Goal: Task Accomplishment & Management: Use online tool/utility

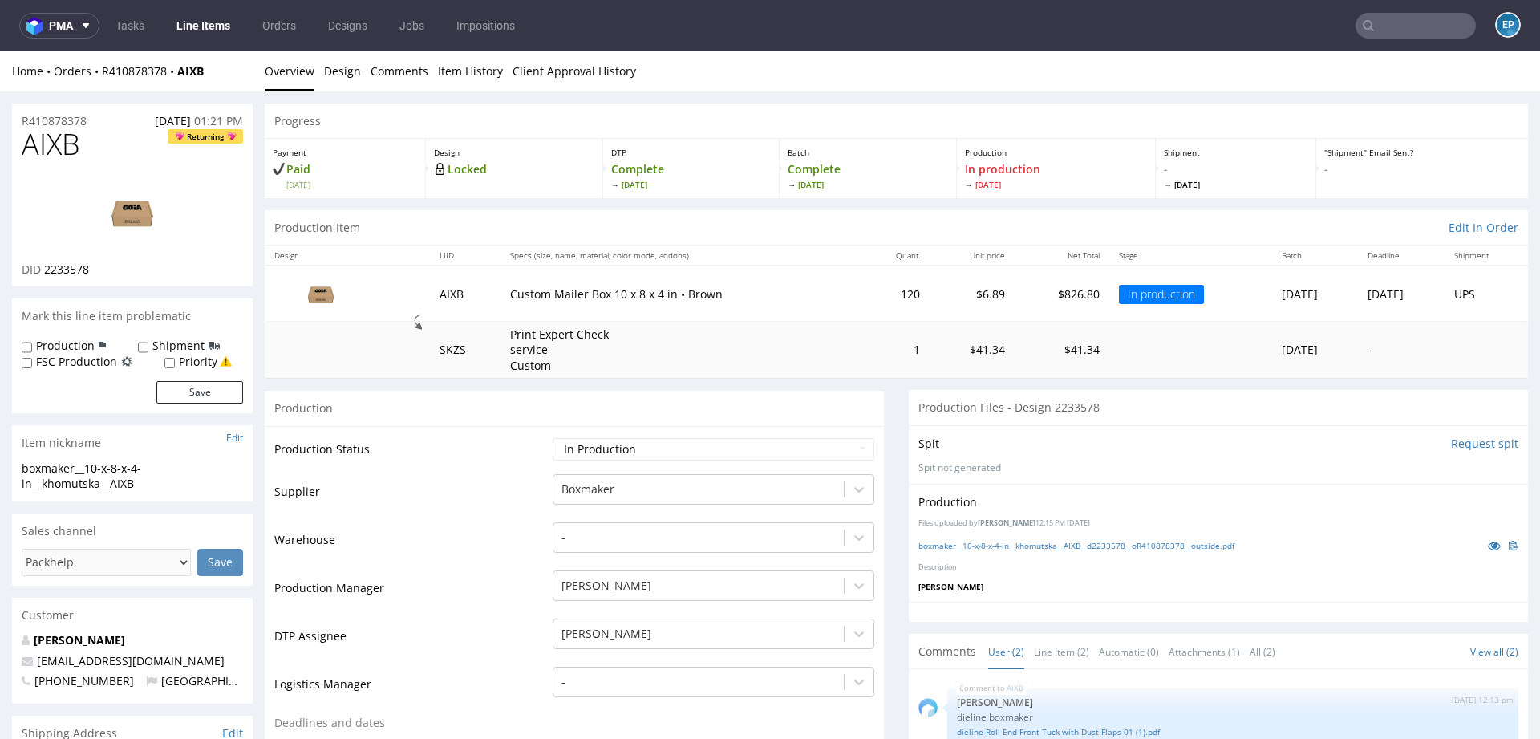
click at [131, 202] on img at bounding box center [132, 212] width 128 height 72
click at [127, 207] on img at bounding box center [132, 212] width 128 height 72
click at [347, 70] on link "Design" at bounding box center [342, 70] width 37 height 39
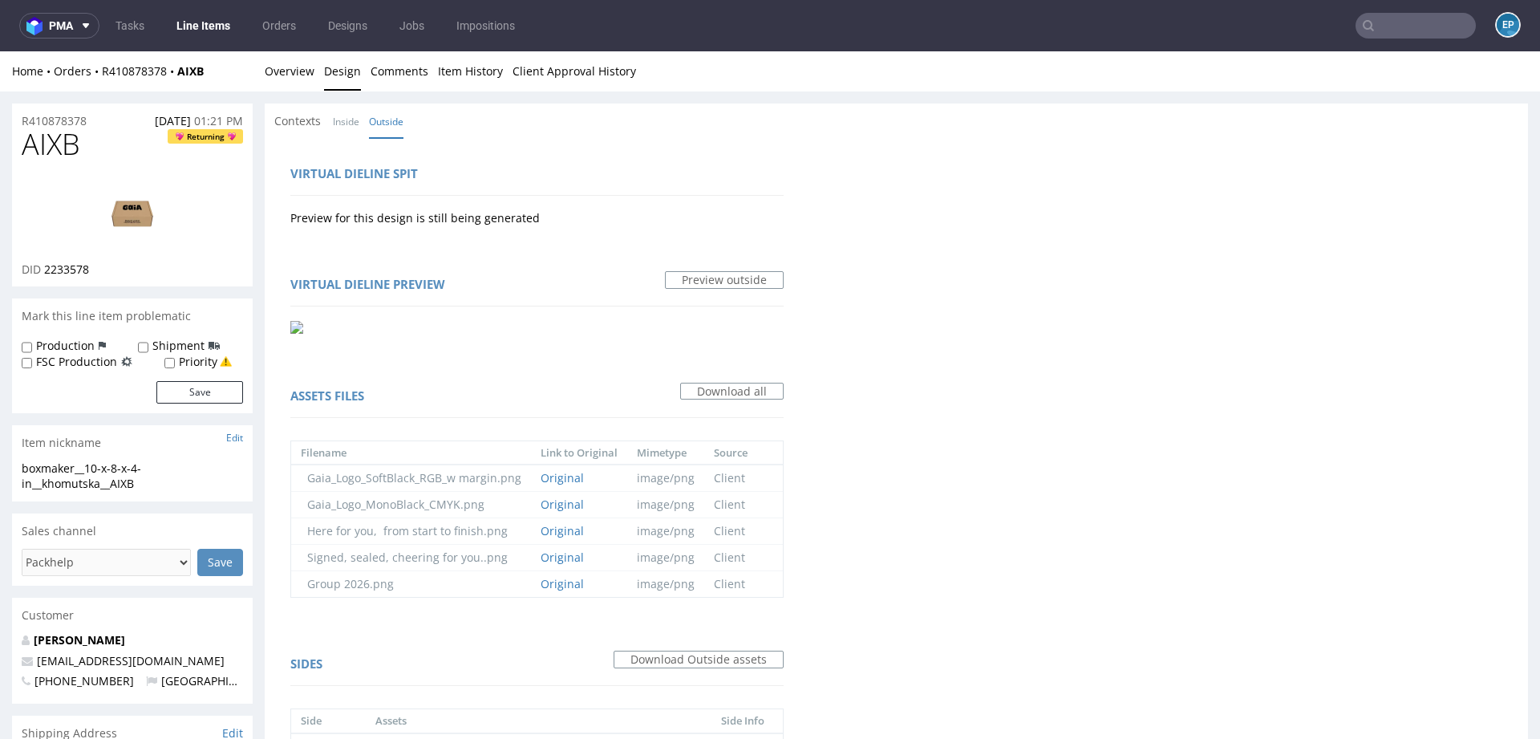
click at [147, 210] on img at bounding box center [132, 212] width 128 height 72
click at [258, 76] on div "Home Orders R410878378 AIXB Overview Design Comments Item History Client Approv…" at bounding box center [770, 71] width 1540 height 40
click at [282, 76] on link "Overview" at bounding box center [290, 70] width 50 height 39
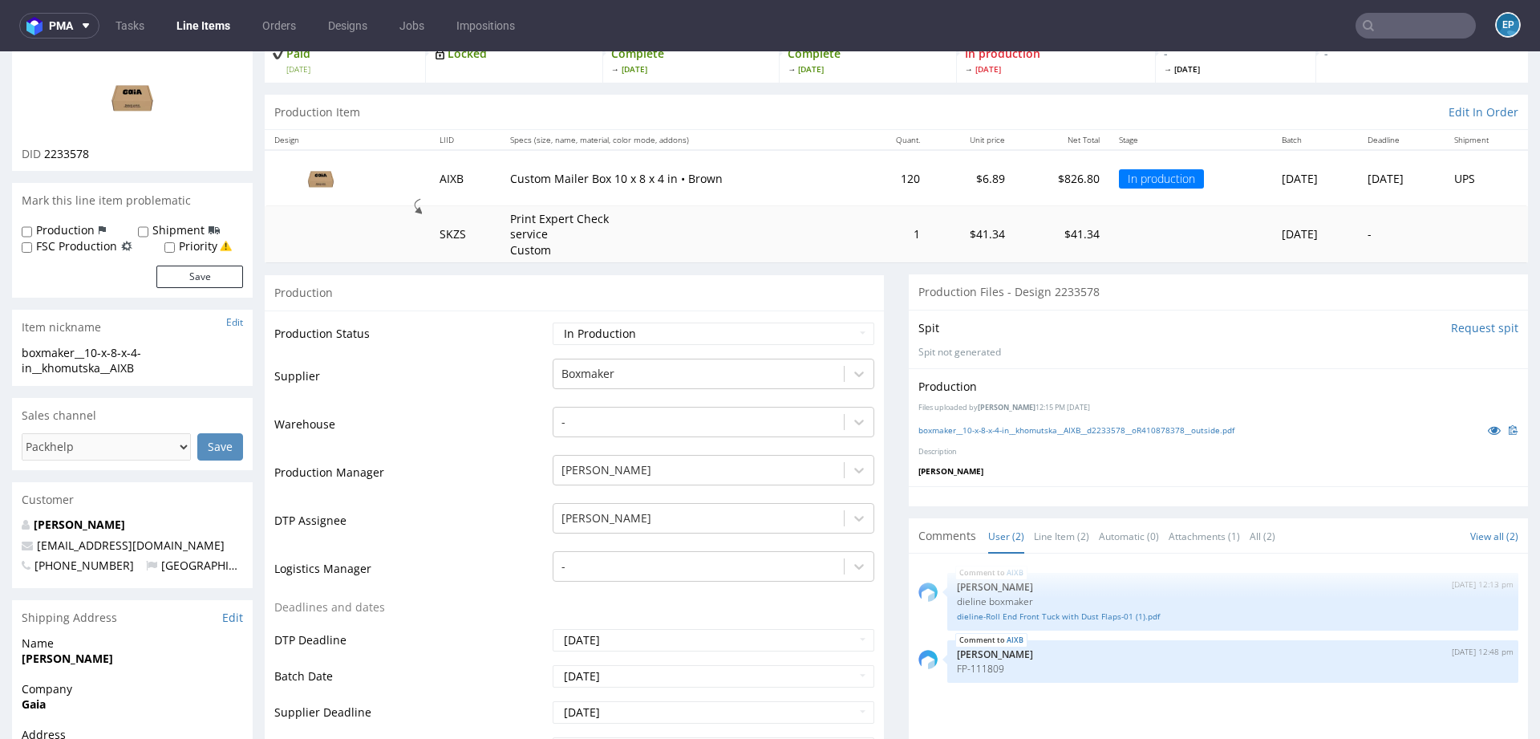
scroll to position [120, 0]
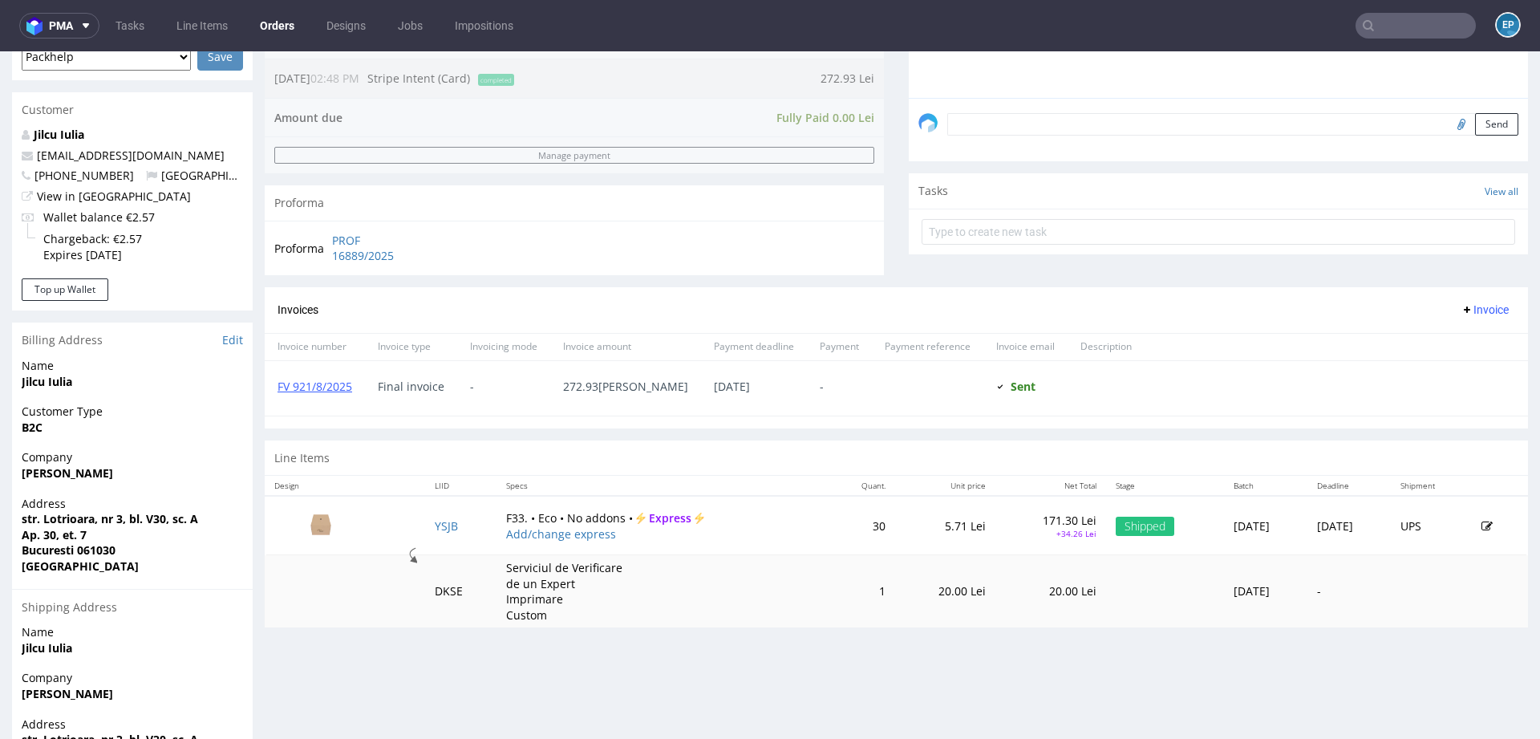
scroll to position [485, 0]
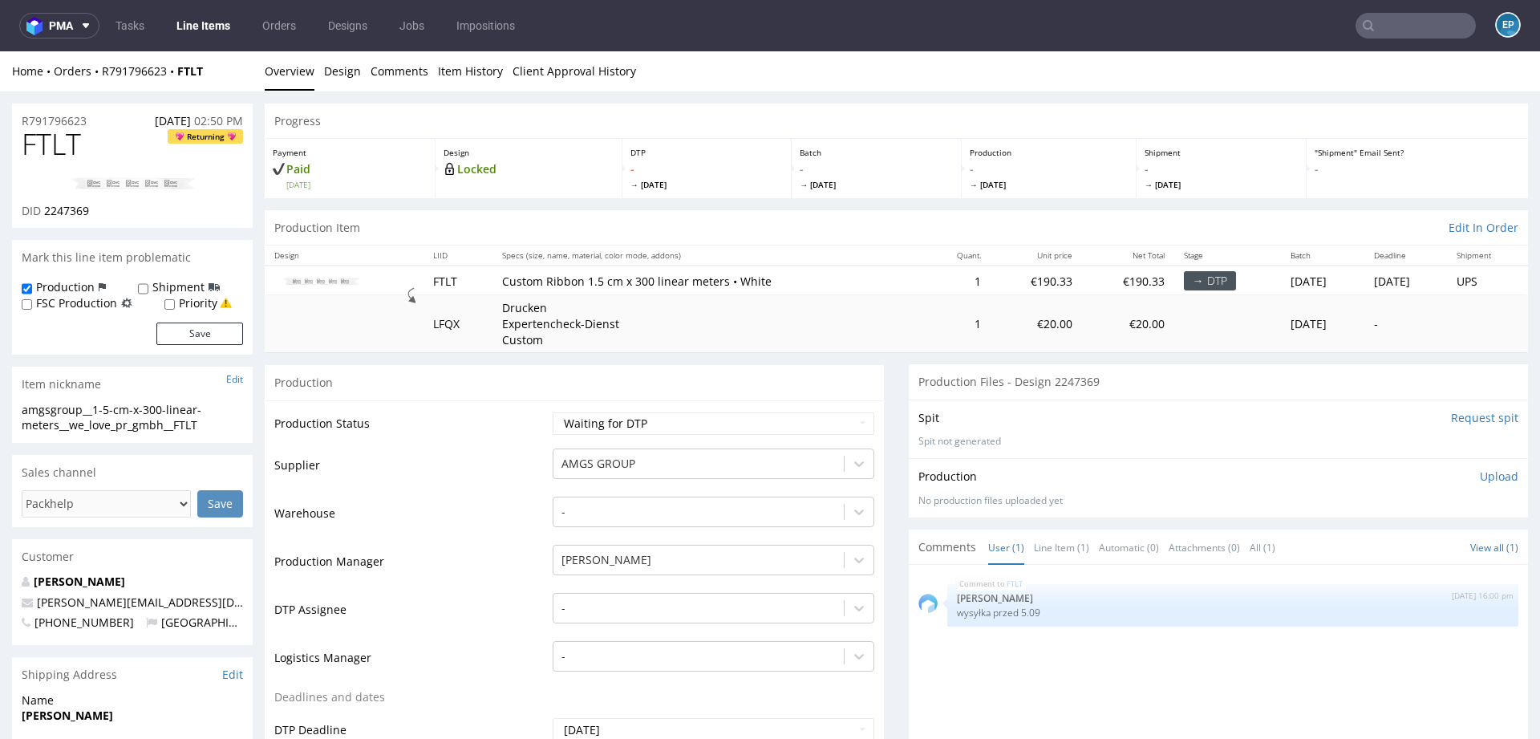
click at [198, 21] on link "Line Items" at bounding box center [203, 26] width 73 height 26
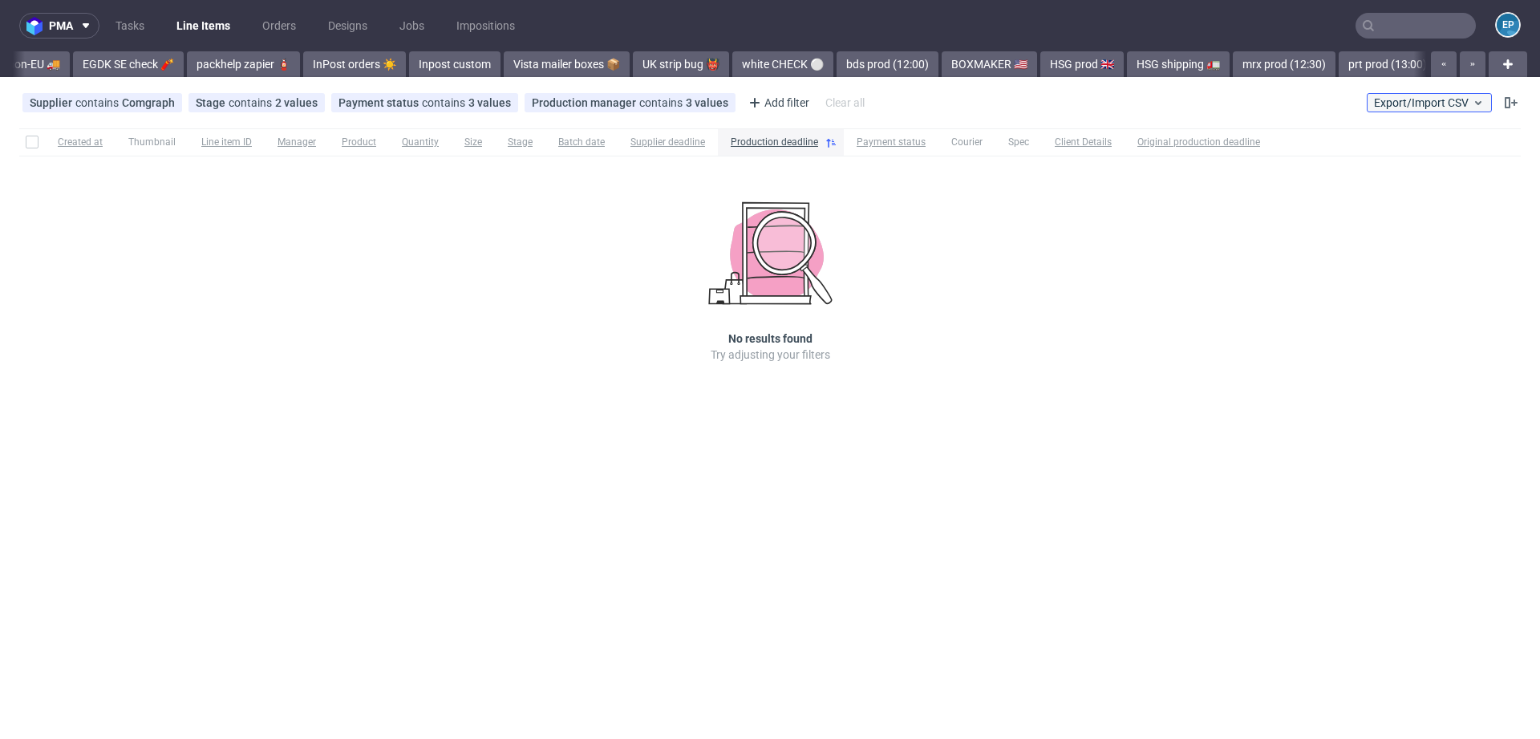
click at [1397, 101] on span "Export/Import CSV" at bounding box center [1429, 102] width 111 height 13
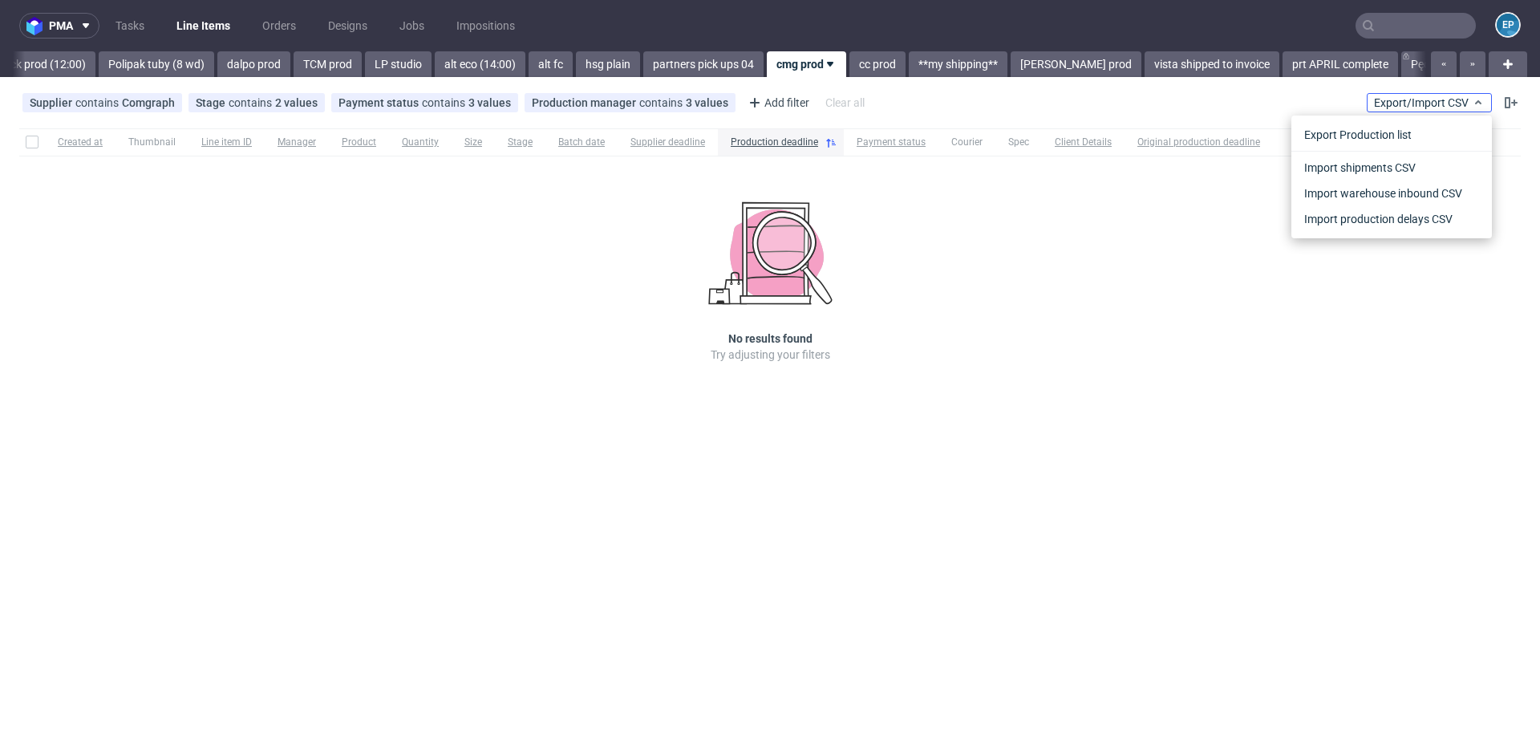
scroll to position [0, 2575]
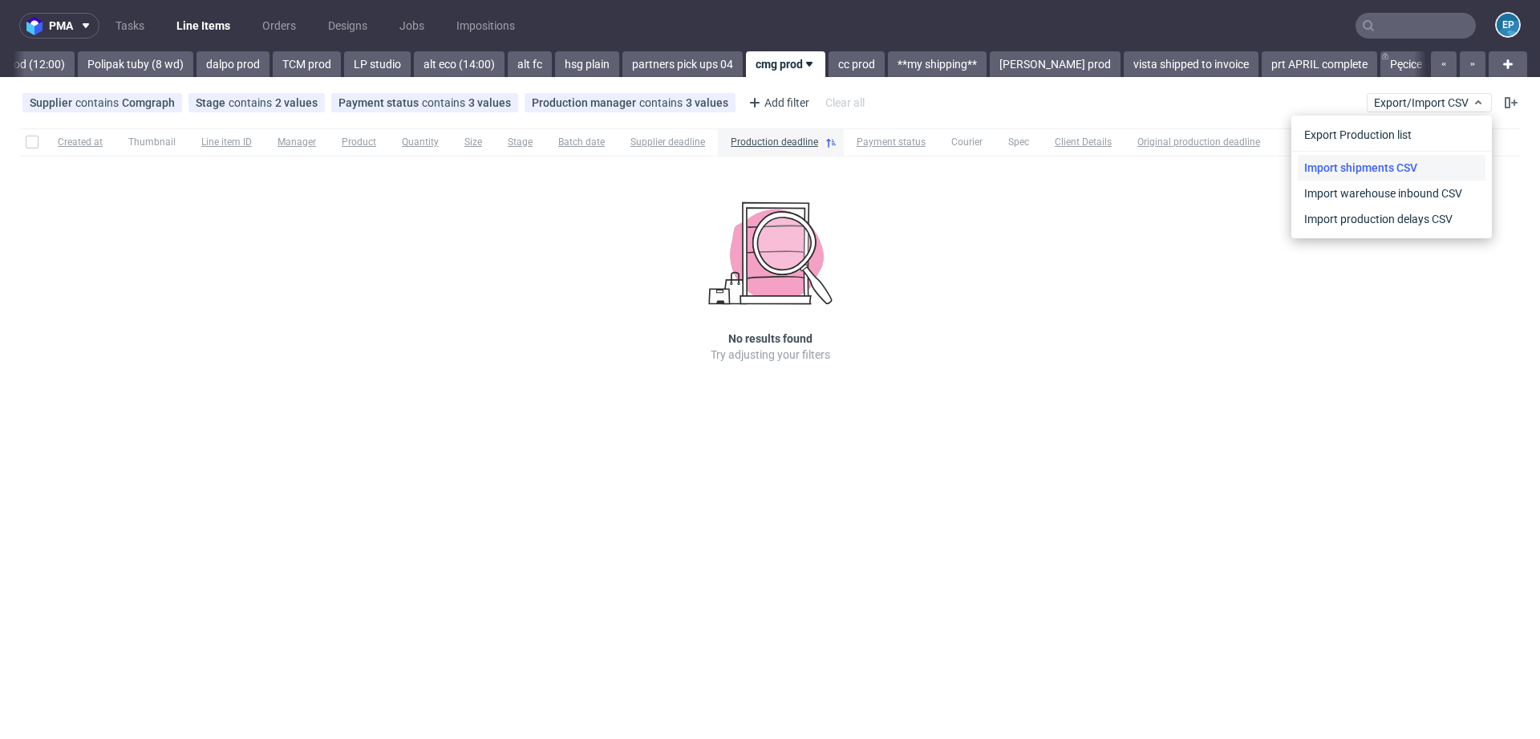
click at [1348, 168] on link "Import shipments CSV" at bounding box center [1392, 168] width 188 height 26
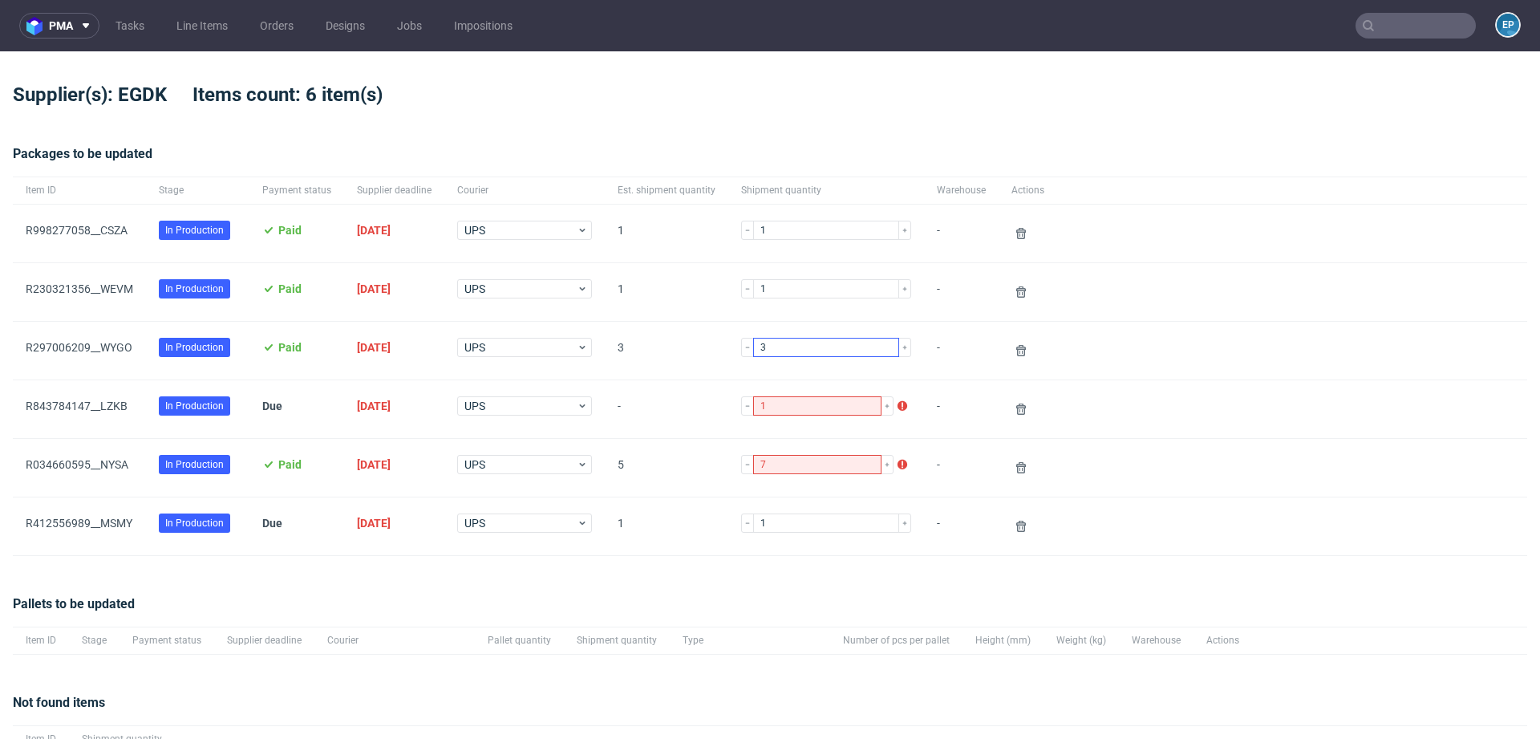
scroll to position [168, 0]
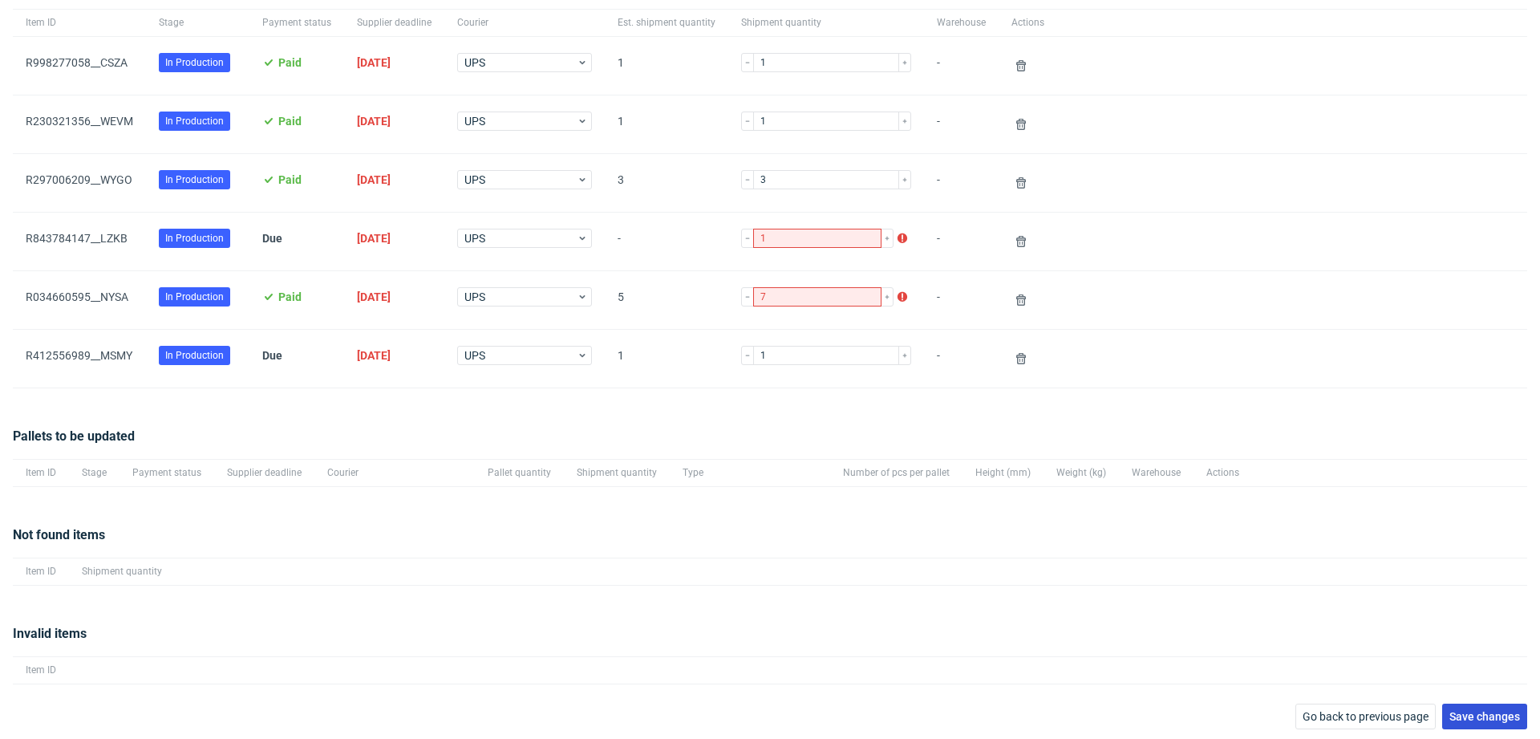
click at [1450, 705] on button "Save changes" at bounding box center [1484, 717] width 85 height 26
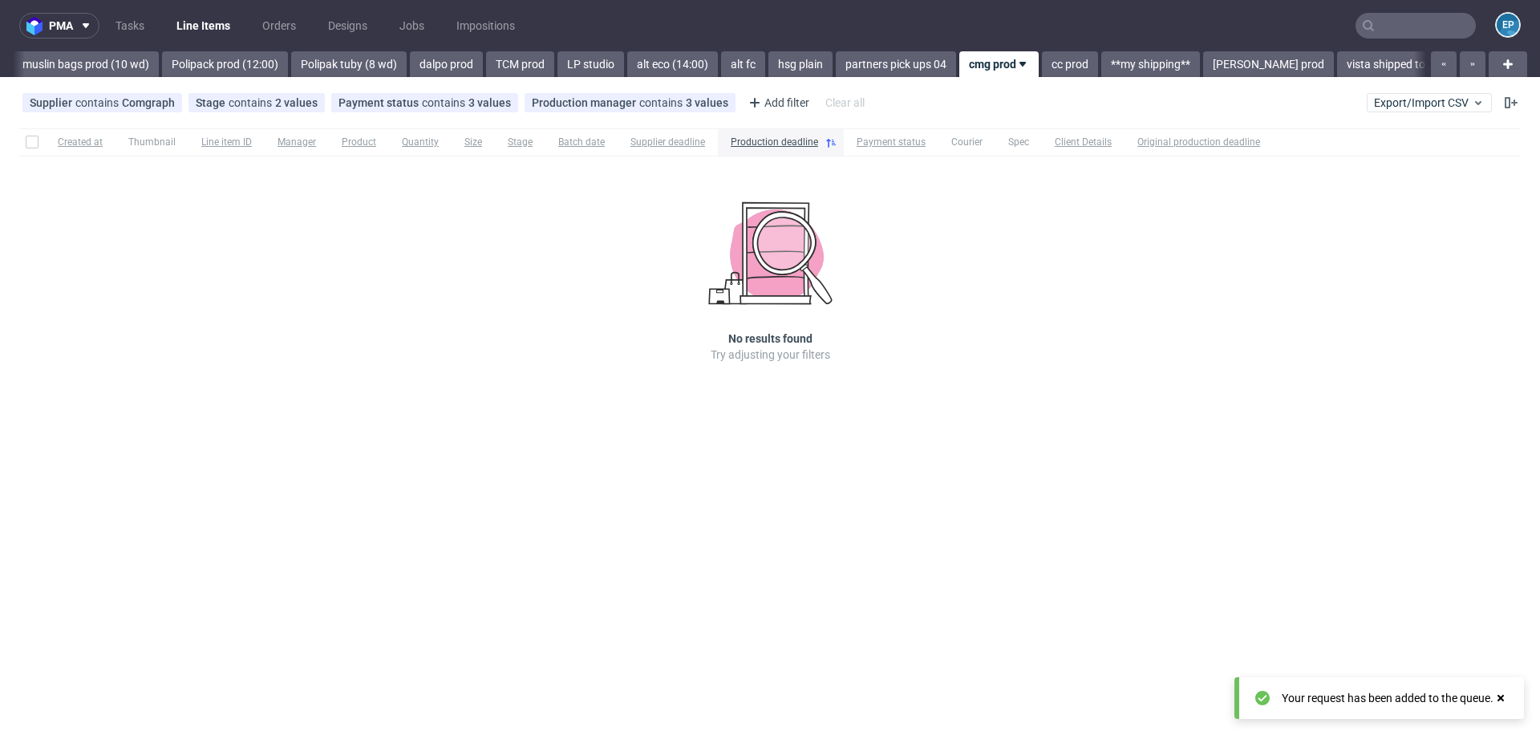
scroll to position [0, 2575]
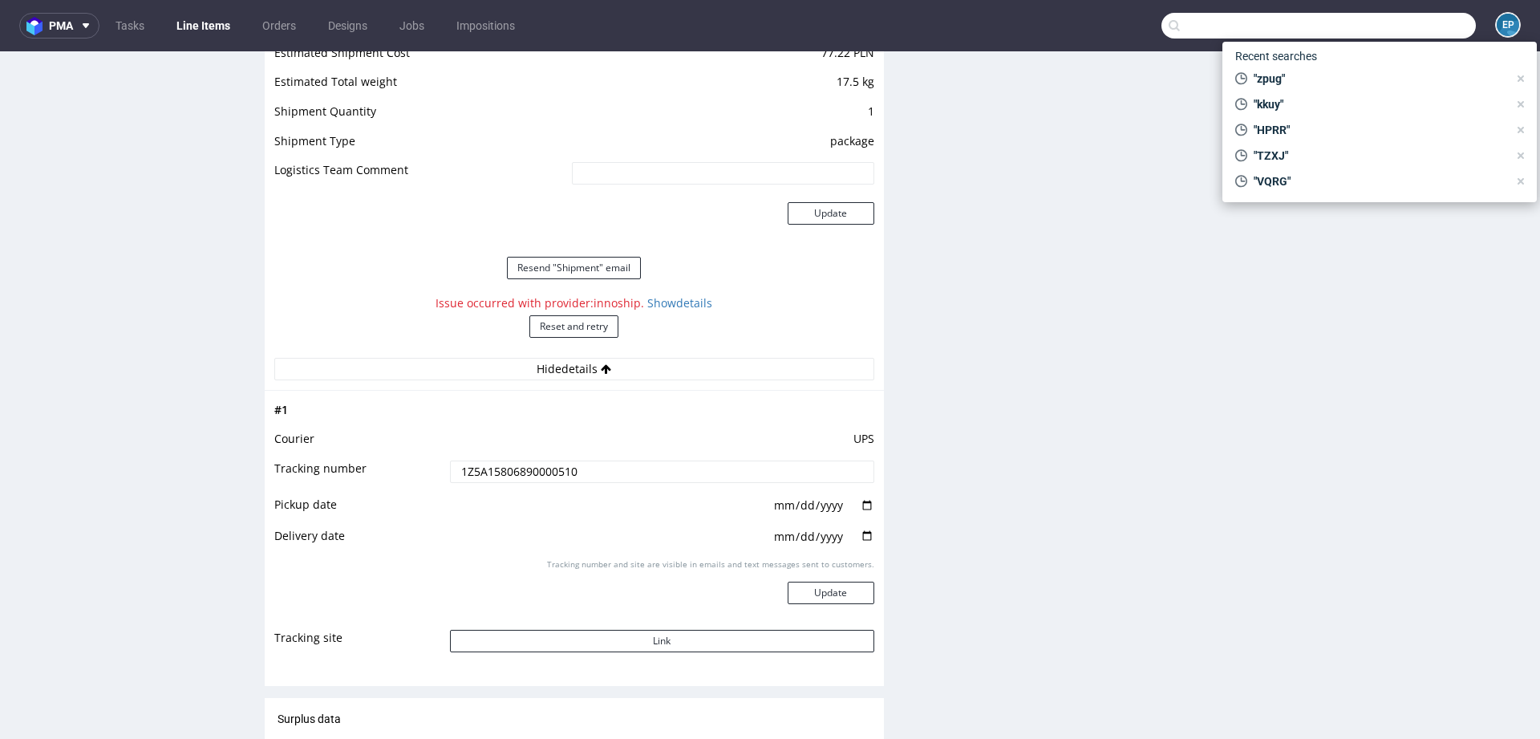
scroll to position [124, 0]
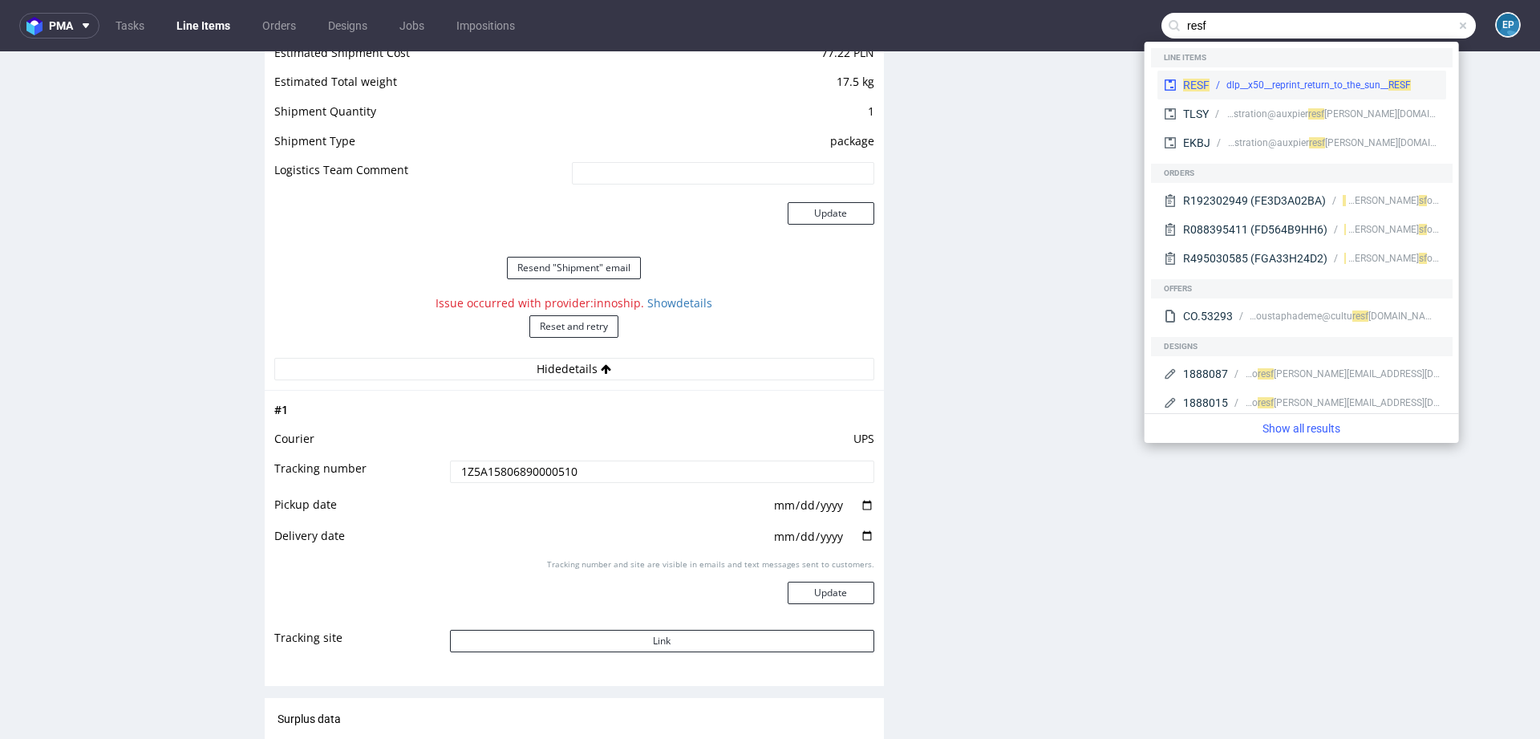
type input "resf"
click at [1238, 79] on div "dlp__x50__reprint_return_to_the_sun__ RESF" at bounding box center [1319, 85] width 185 height 14
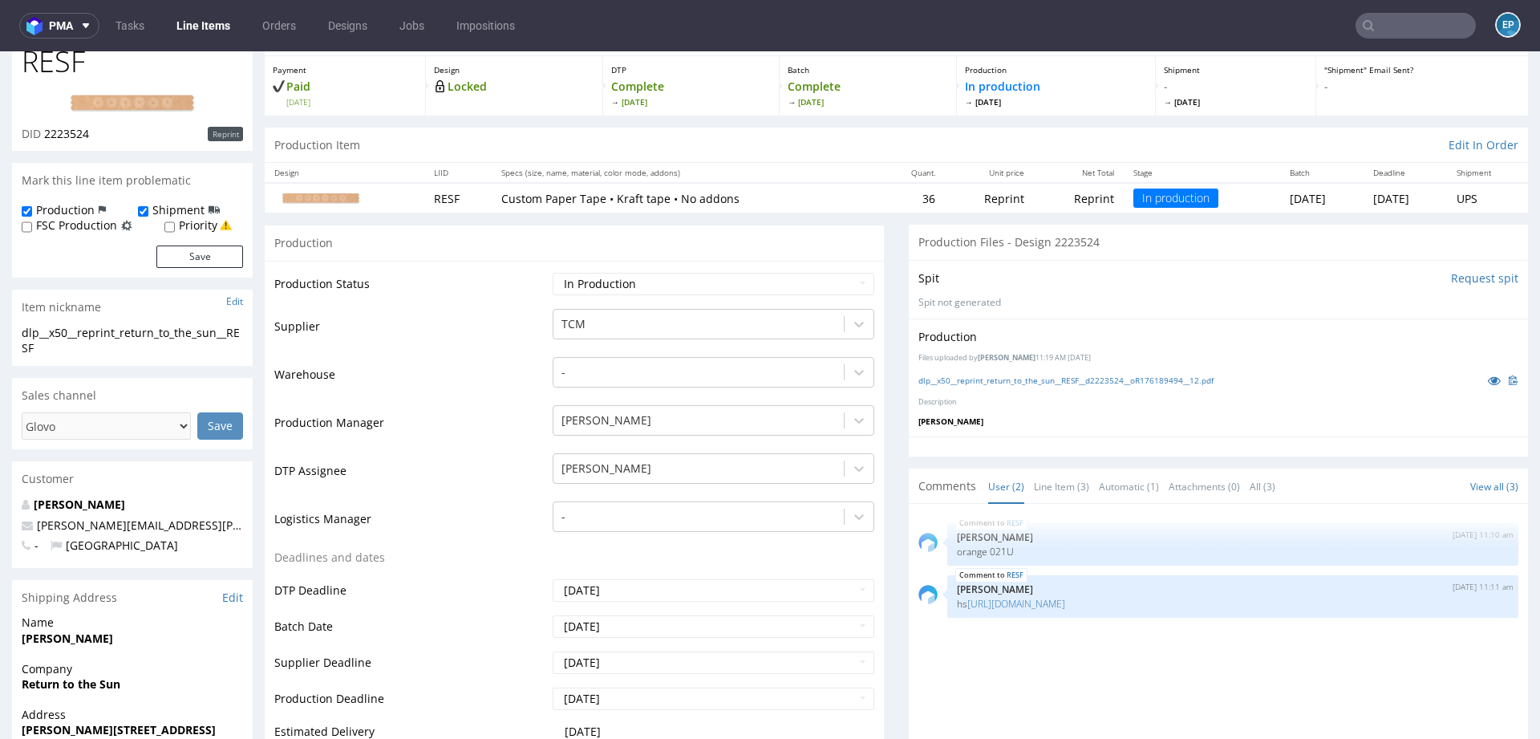
scroll to position [149, 0]
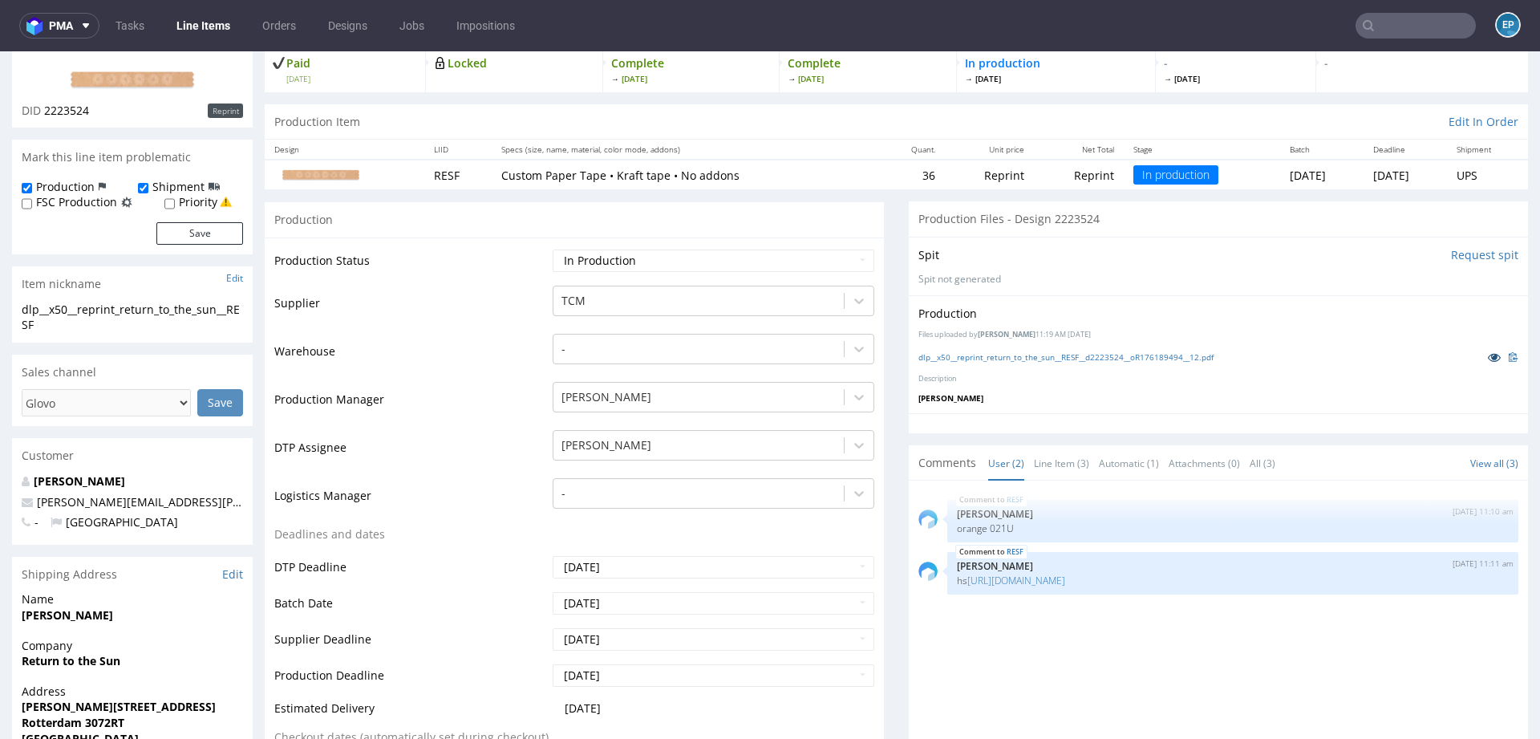
click at [1488, 355] on icon at bounding box center [1494, 356] width 13 height 11
click at [1410, 35] on input "text" at bounding box center [1416, 26] width 120 height 26
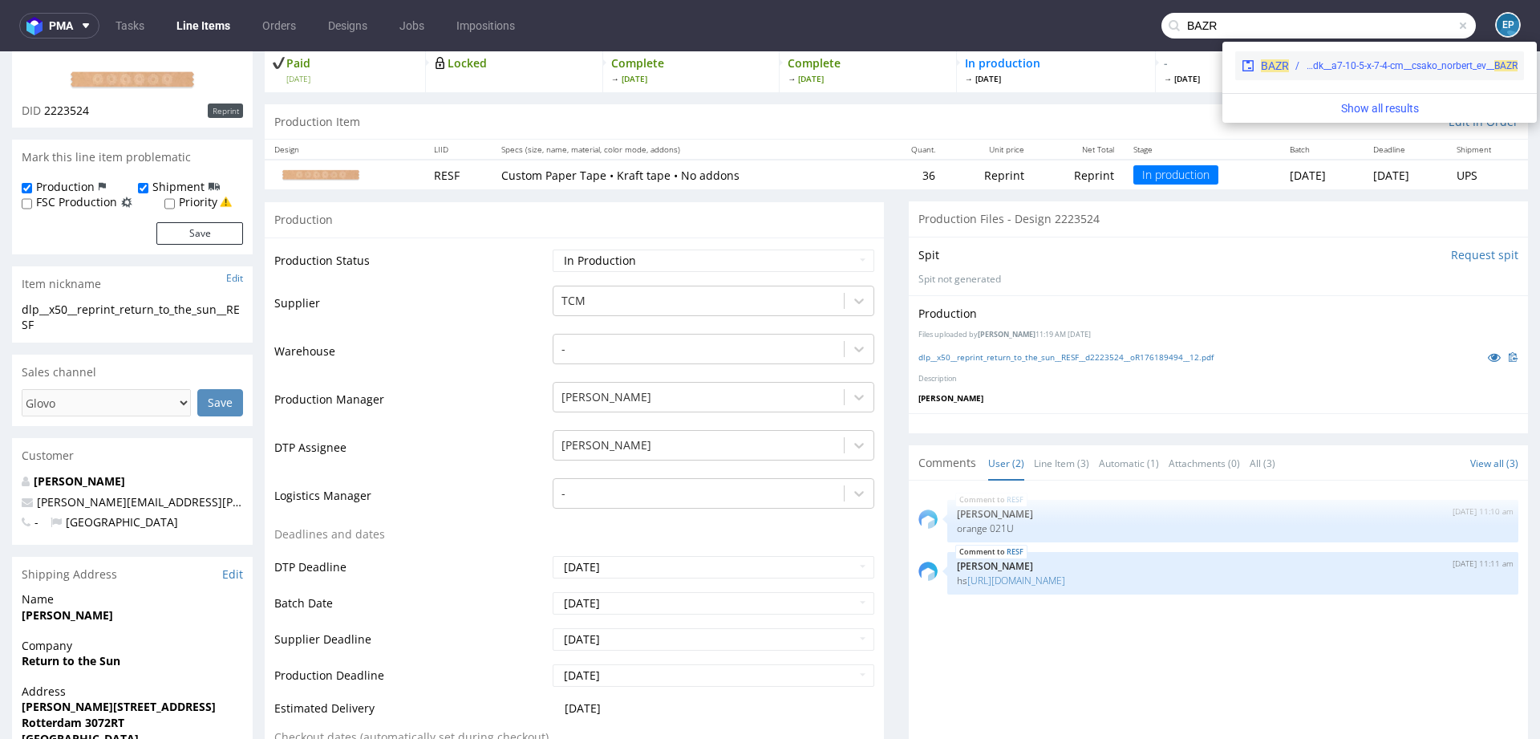
type input "BAZR"
click at [1320, 67] on div "egdk__a7-10-5-x-7-4-cm__csako_norbert_ev__ BAZR" at bounding box center [1412, 66] width 212 height 14
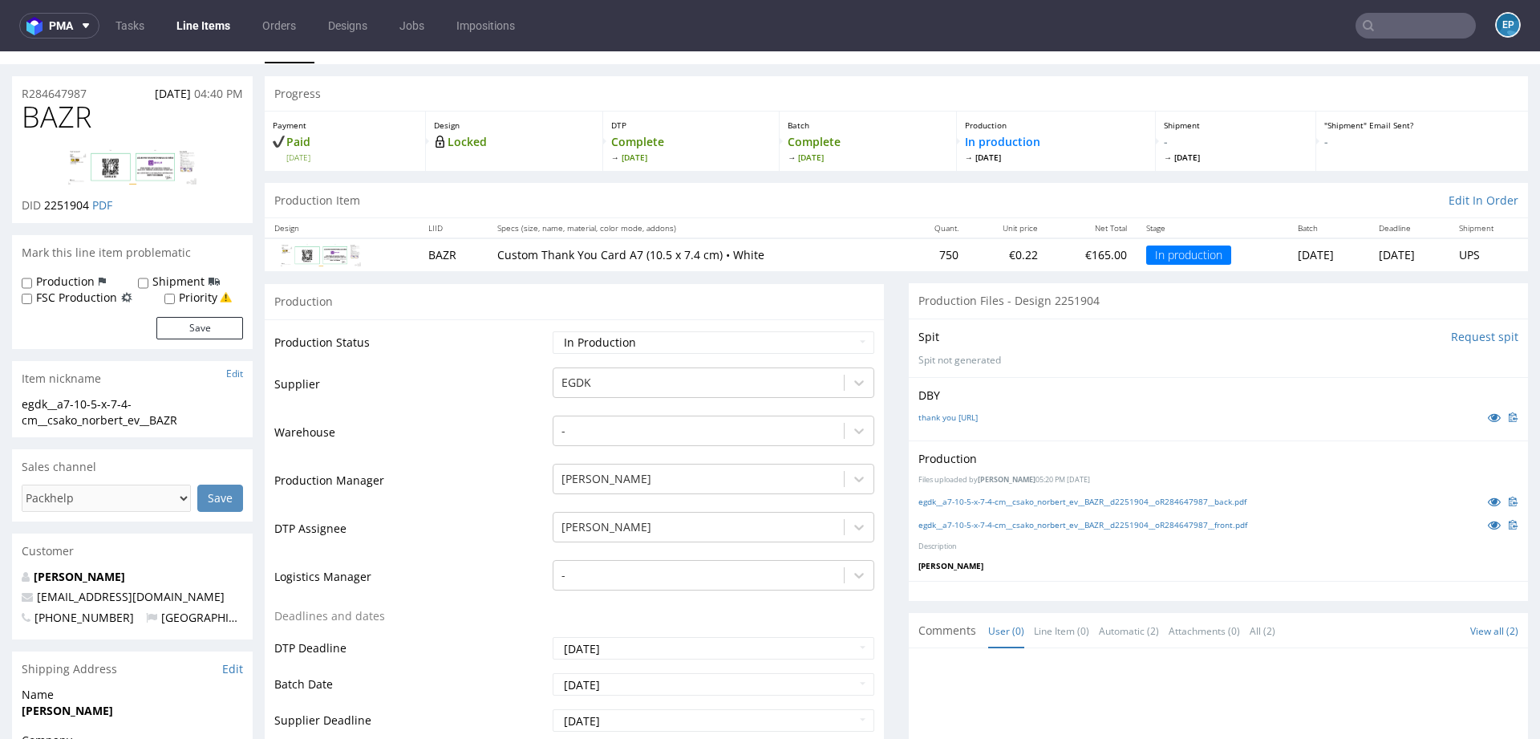
scroll to position [39, 0]
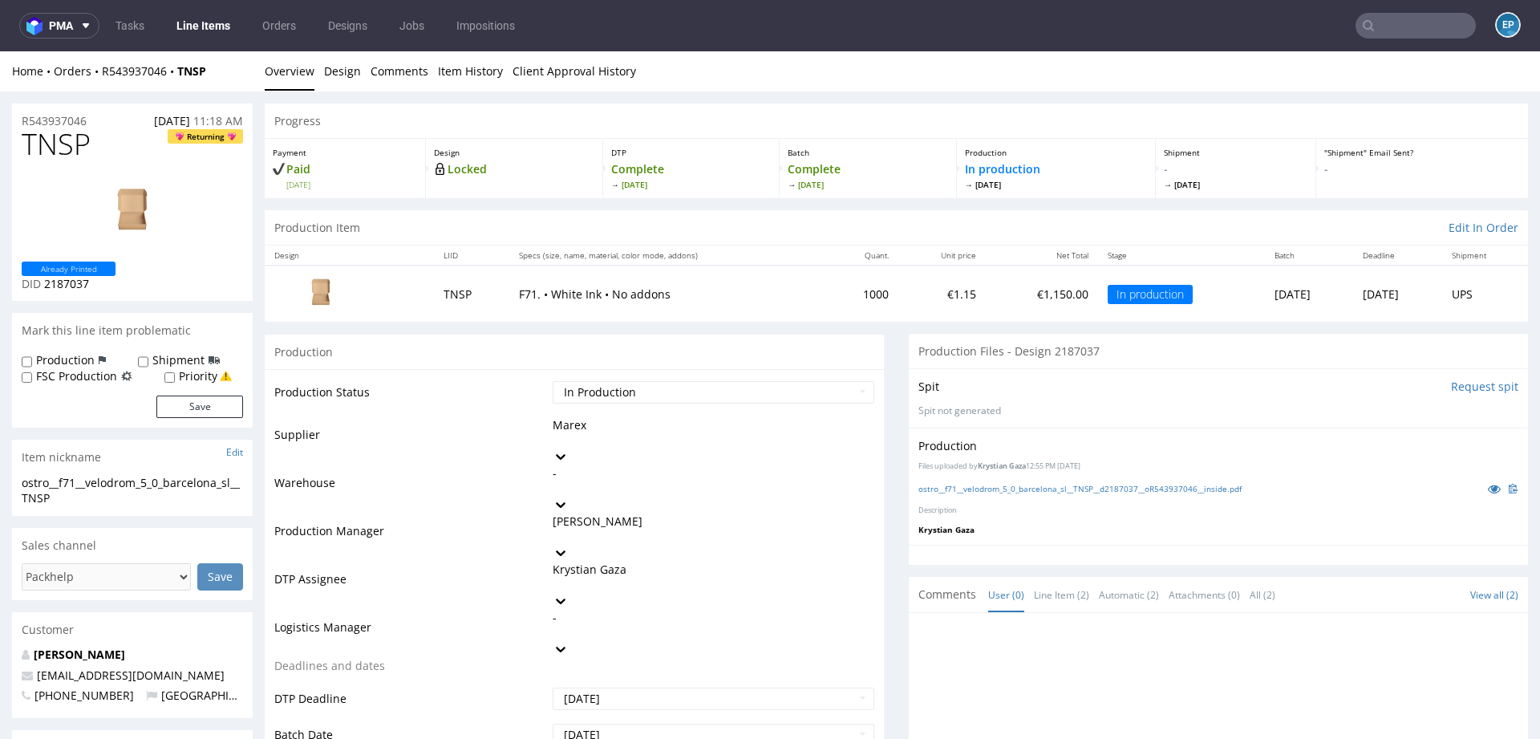
click at [207, 21] on link "Line Items" at bounding box center [203, 26] width 73 height 26
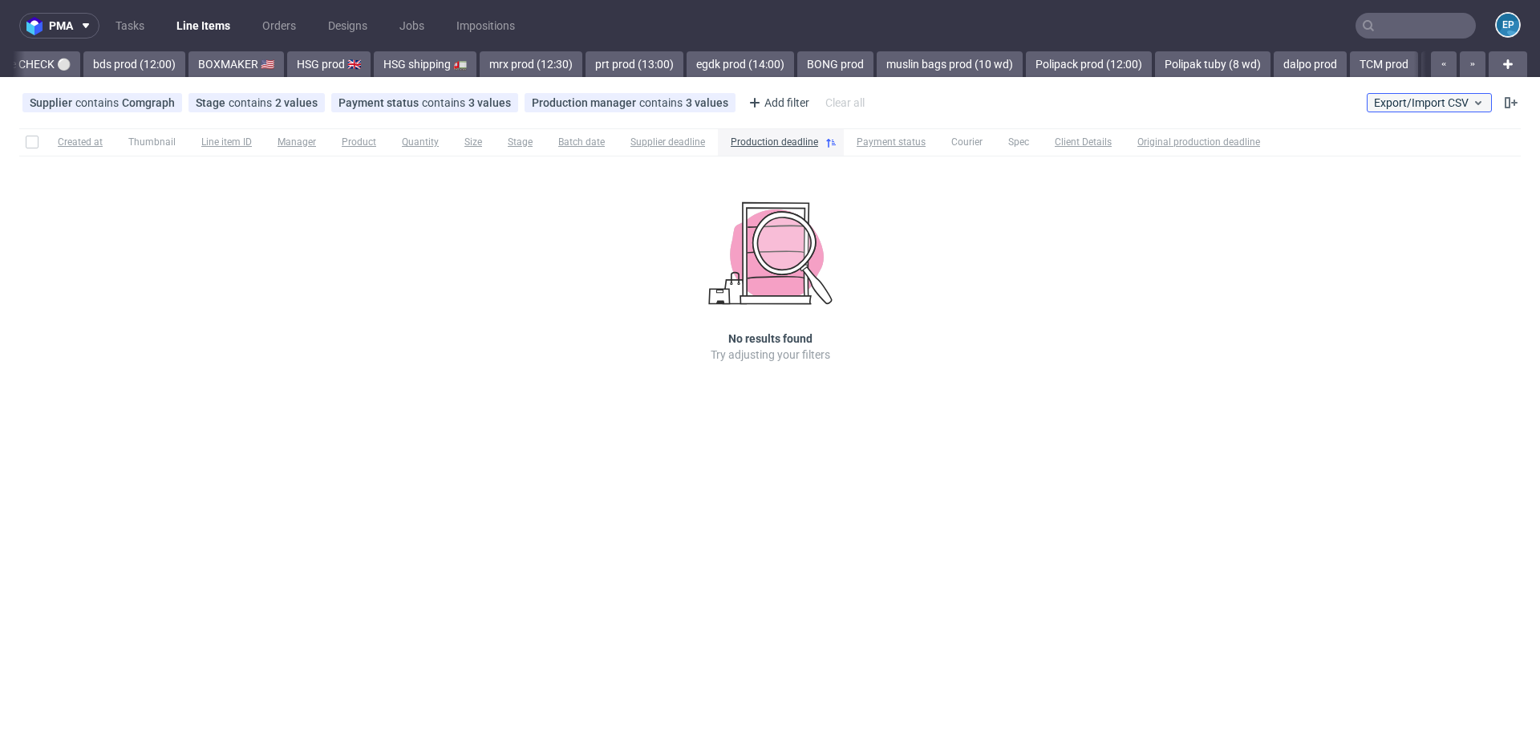
click at [1389, 102] on span "Export/Import CSV" at bounding box center [1429, 102] width 111 height 13
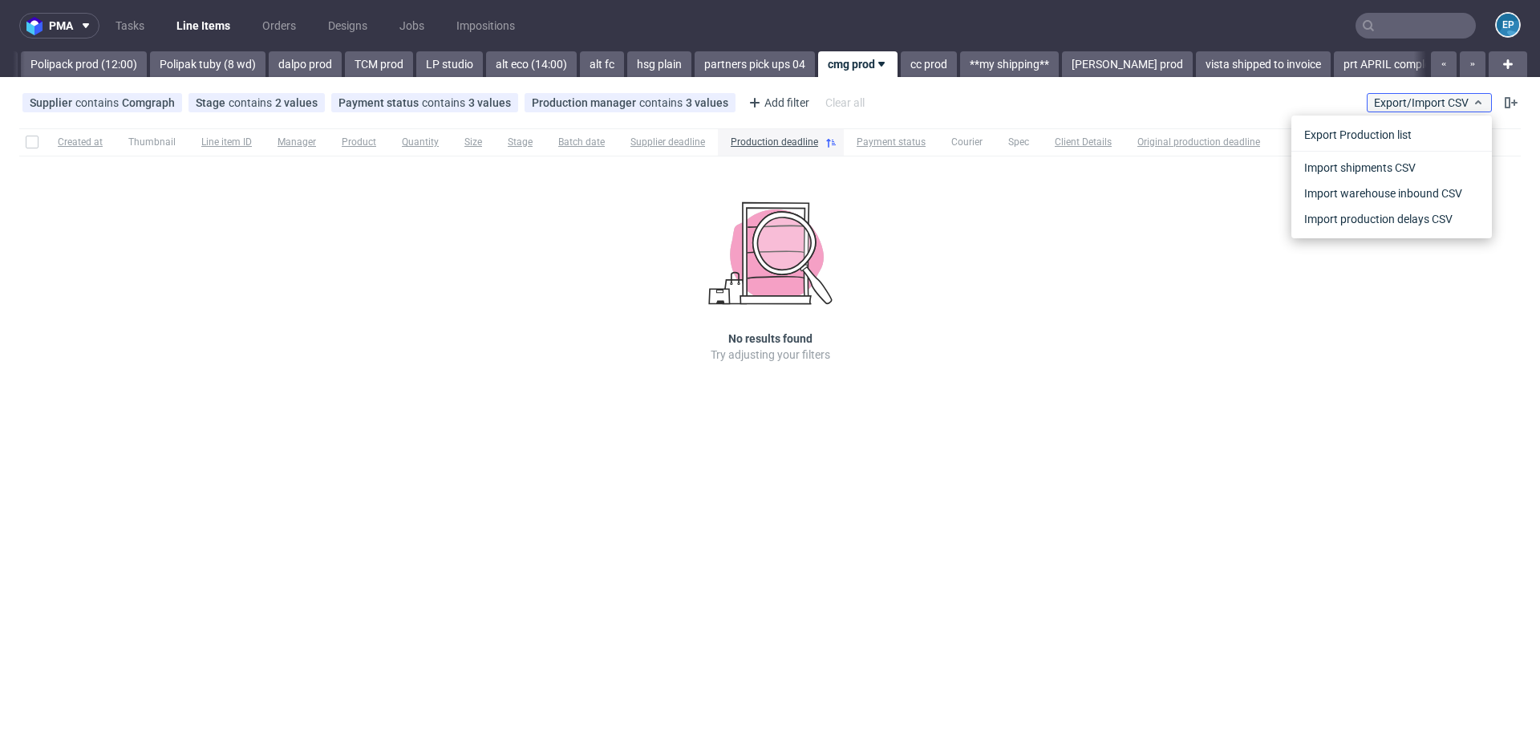
scroll to position [0, 2575]
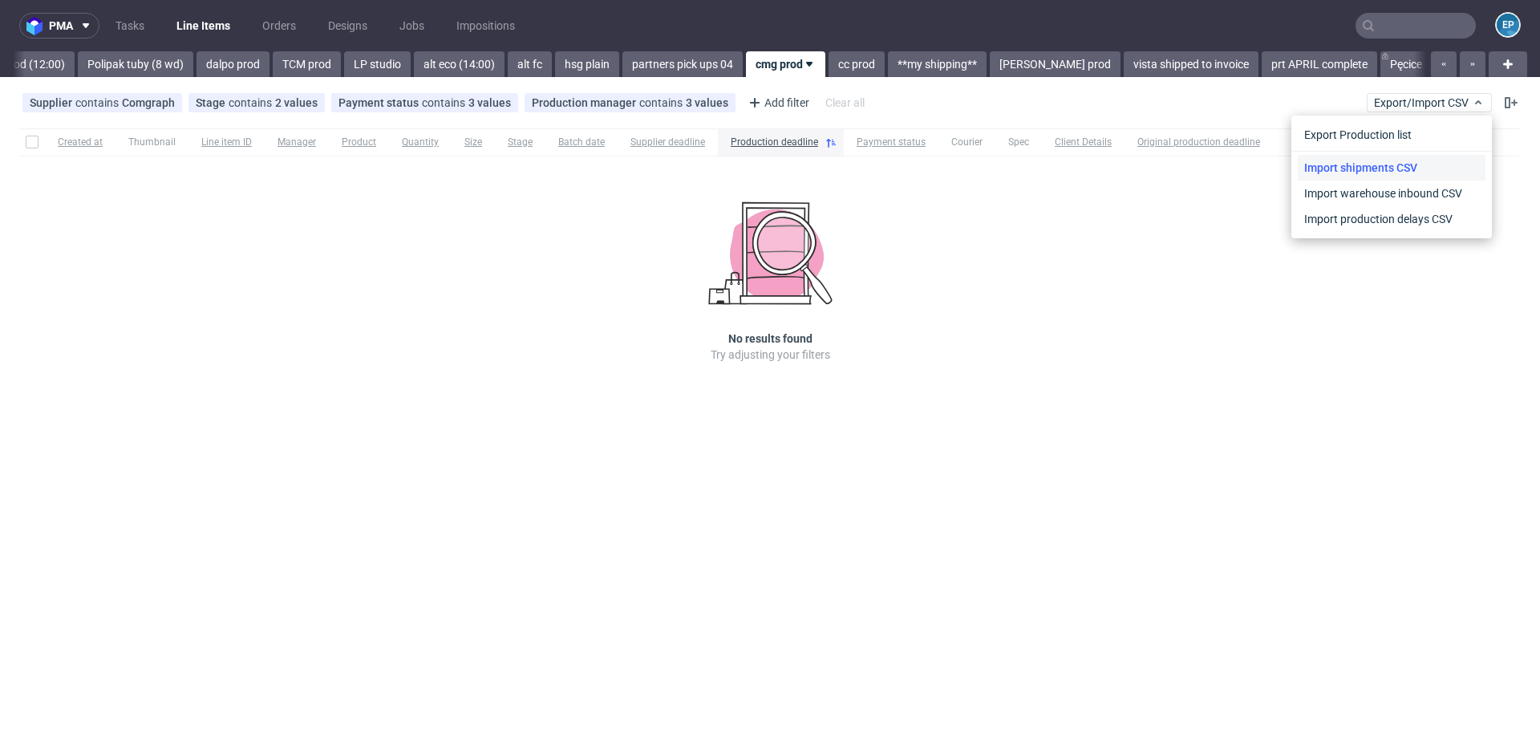
click at [1369, 160] on link "Import shipments CSV" at bounding box center [1392, 168] width 188 height 26
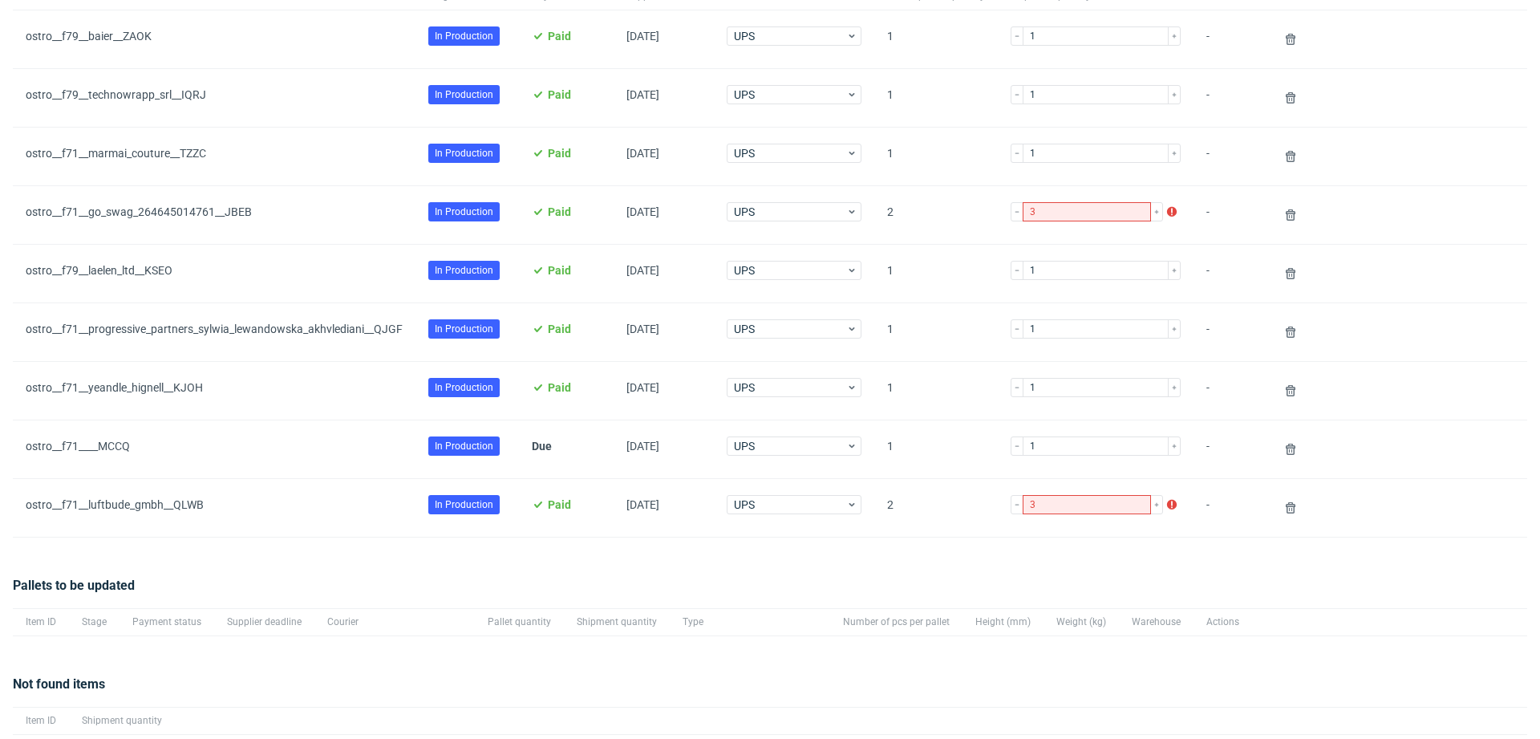
scroll to position [343, 0]
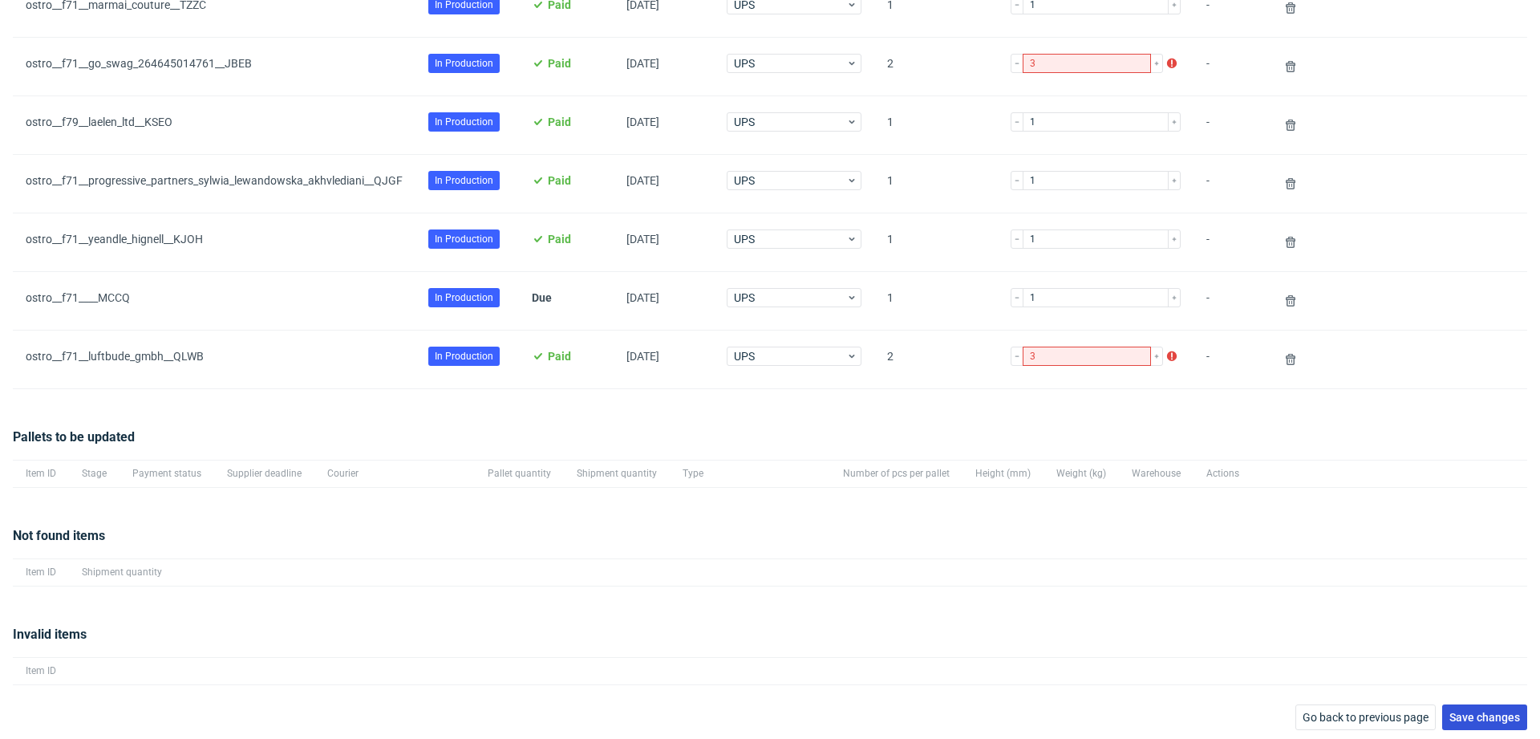
click at [1453, 712] on span "Save changes" at bounding box center [1485, 717] width 71 height 11
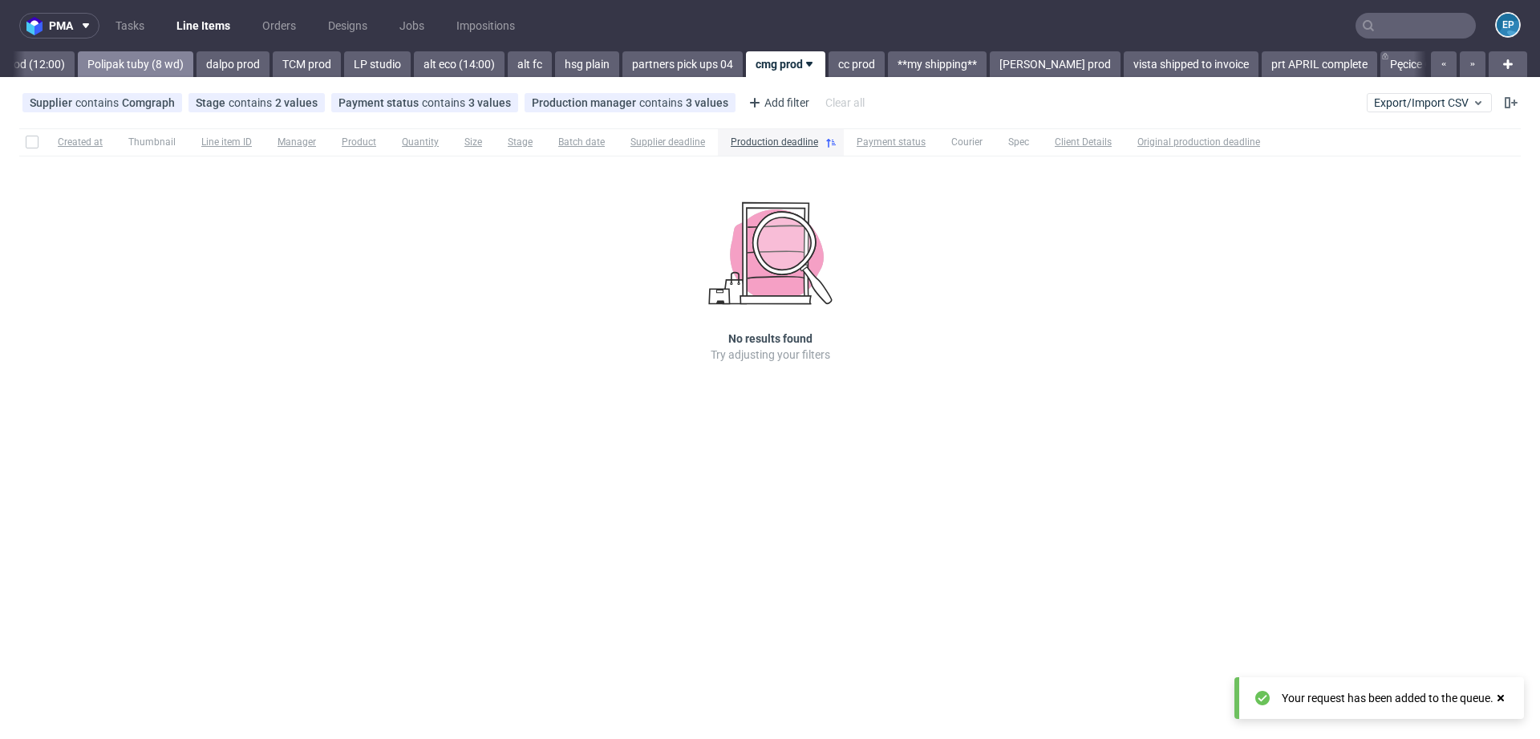
click at [78, 71] on link "Polipak tuby (8 wd)" at bounding box center [136, 64] width 116 height 26
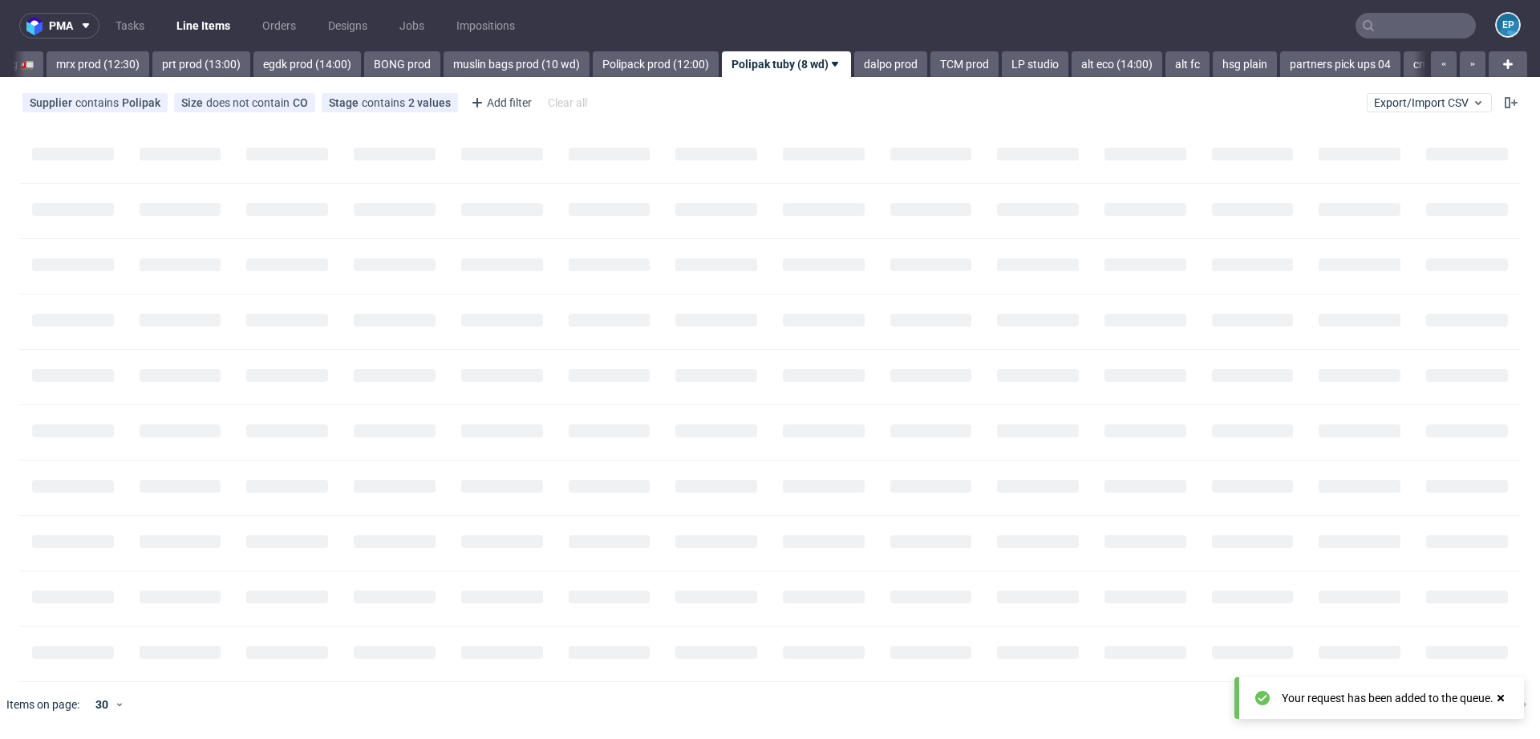
click at [72, 71] on link "mrx prod (12:30)" at bounding box center [98, 64] width 103 height 26
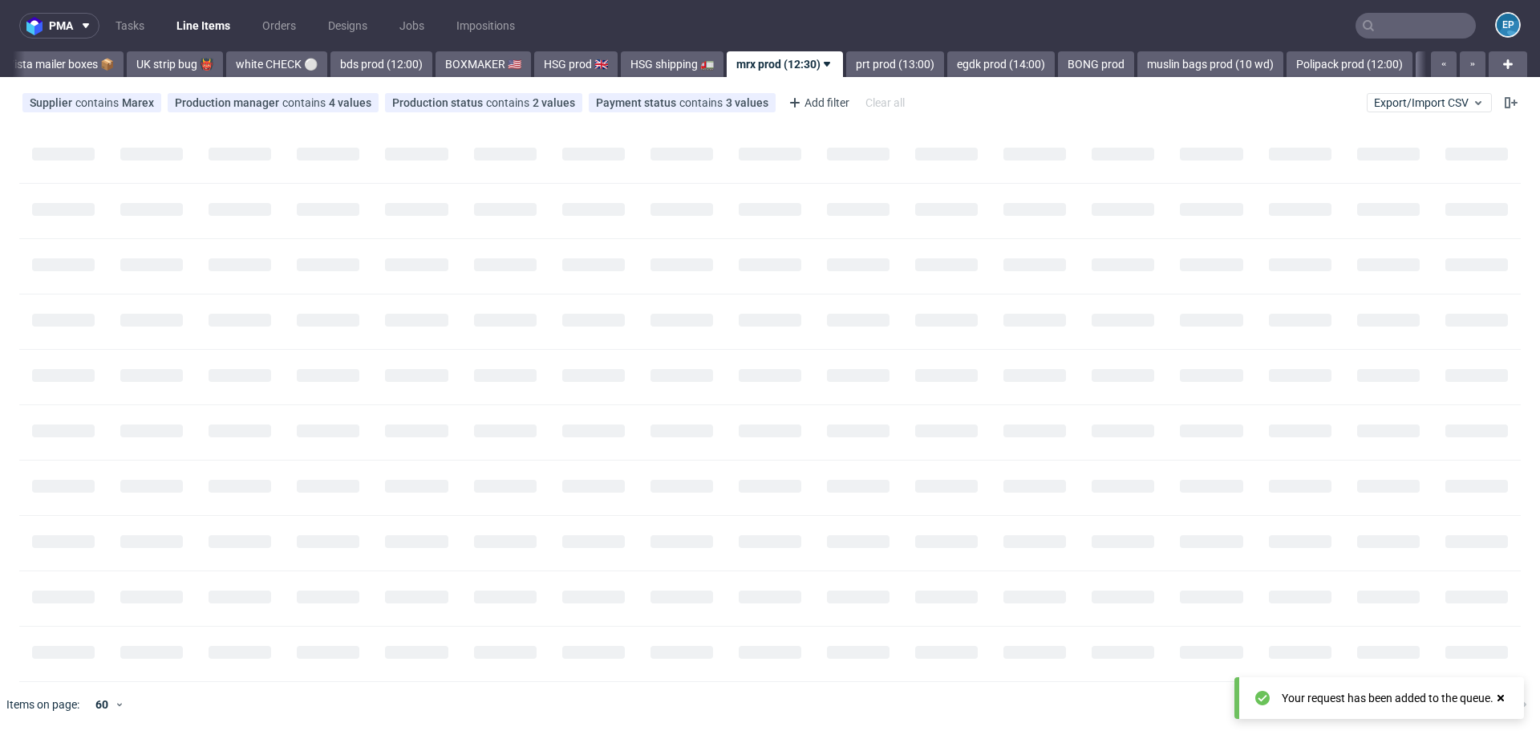
click at [127, 71] on link "UK strip bug 👹" at bounding box center [175, 64] width 96 height 26
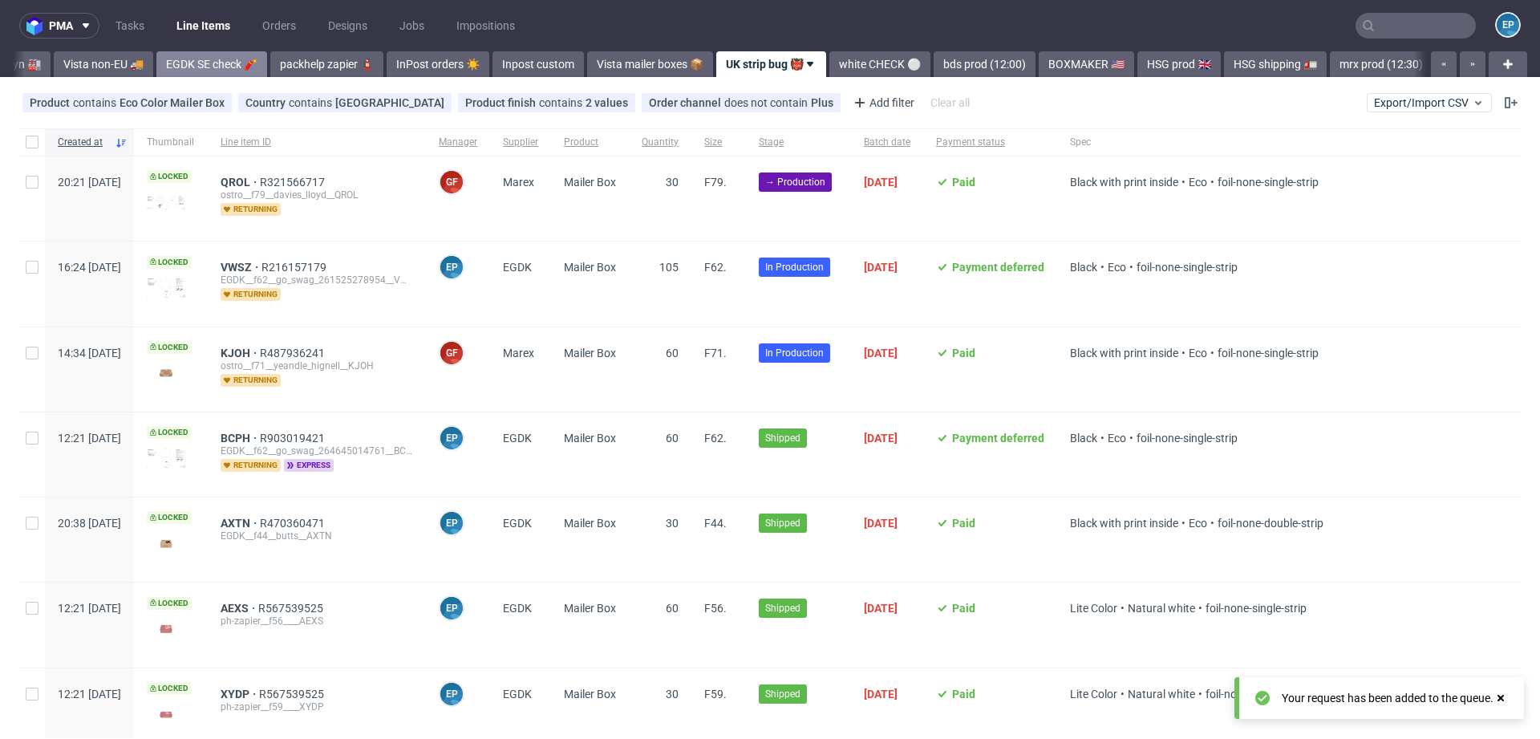
click at [156, 63] on link "EGDK SE check 🧨" at bounding box center [211, 64] width 111 height 26
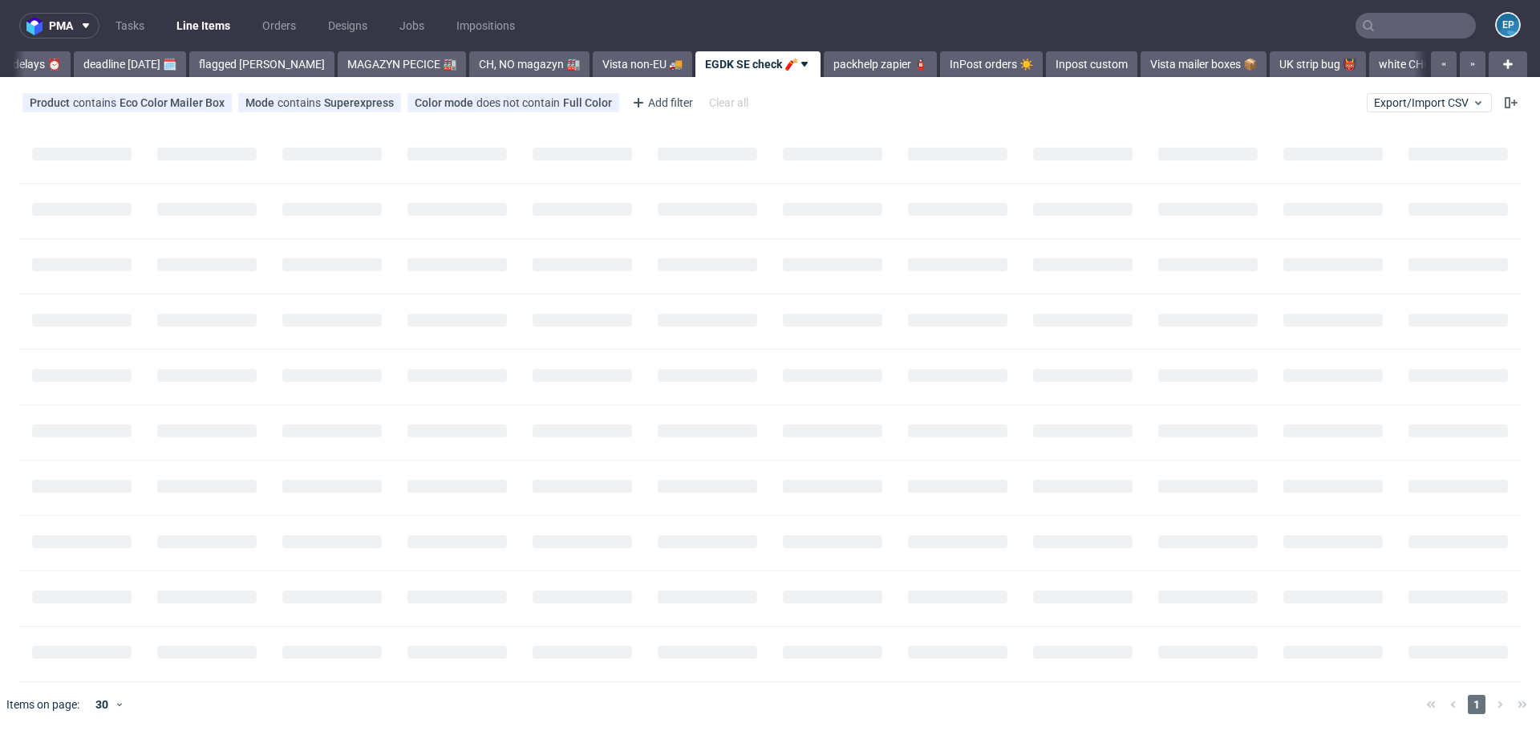
scroll to position [0, 101]
